Goal: Information Seeking & Learning: Learn about a topic

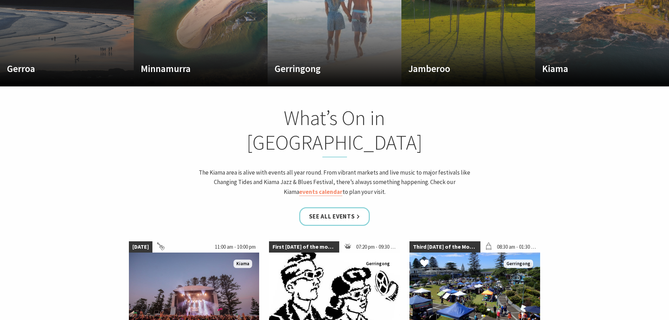
scroll to position [527, 0]
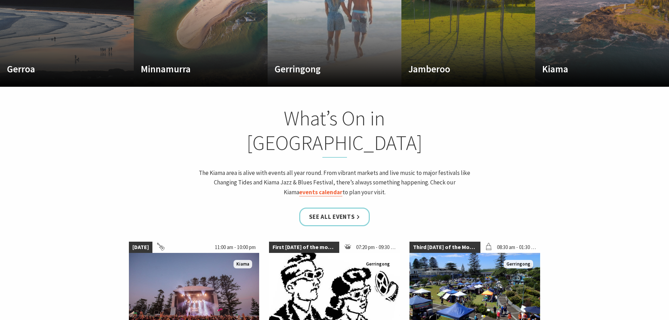
click at [342, 188] on link "events calendar" at bounding box center [320, 192] width 43 height 8
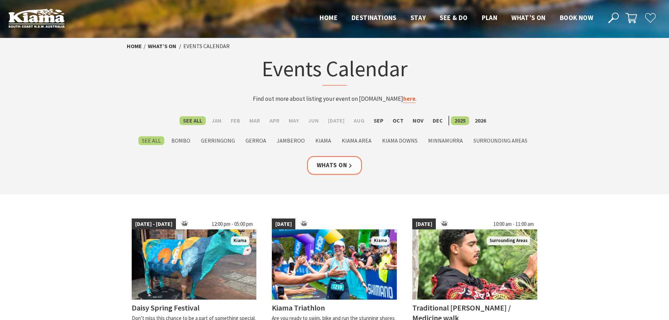
click at [403, 100] on link "here" at bounding box center [409, 99] width 12 height 8
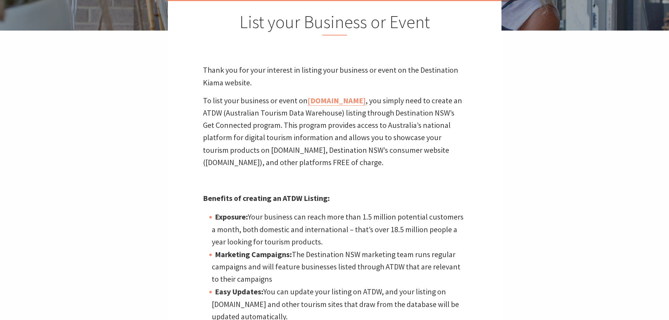
scroll to position [35, 0]
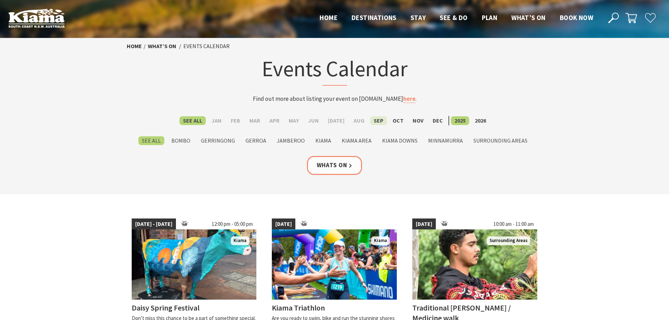
click at [373, 121] on label "Sep" at bounding box center [378, 120] width 17 height 9
click at [0, 0] on input "Sep" at bounding box center [0, 0] width 0 height 0
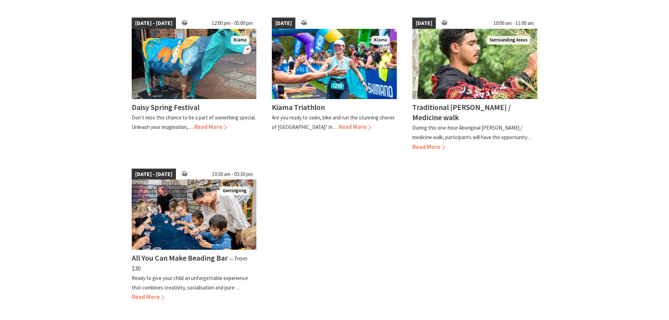
scroll to position [356, 0]
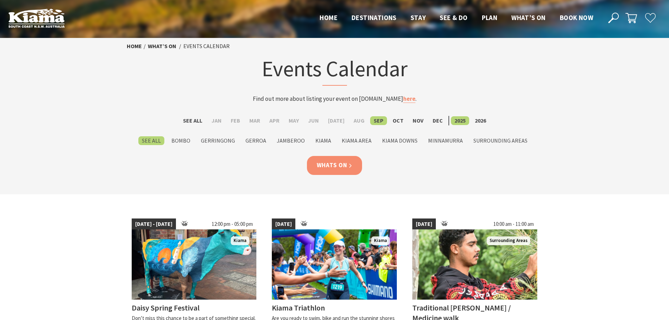
click at [346, 166] on link "Whats On" at bounding box center [334, 165] width 55 height 19
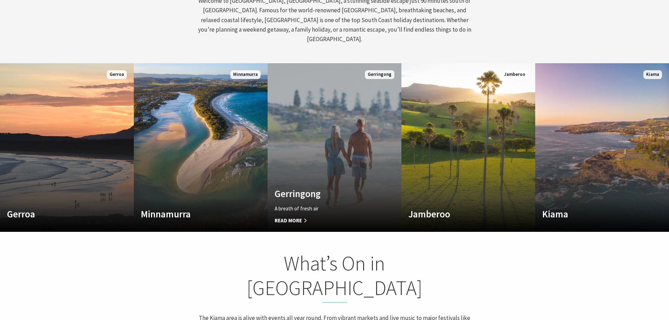
scroll to position [386, 0]
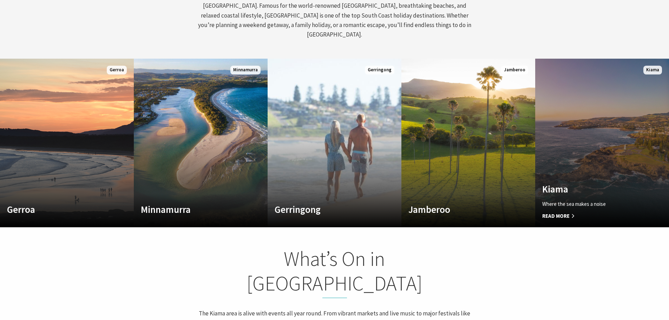
click at [607, 162] on link "Custom Image Used Kiama Where the sea makes a noise Read More Kiama" at bounding box center [602, 143] width 134 height 169
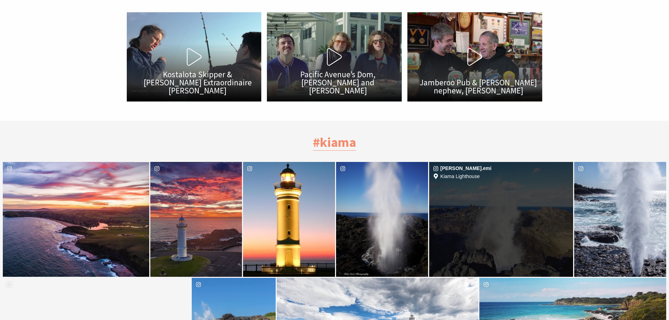
scroll to position [1966, 0]
